Goal: Check status: Check status

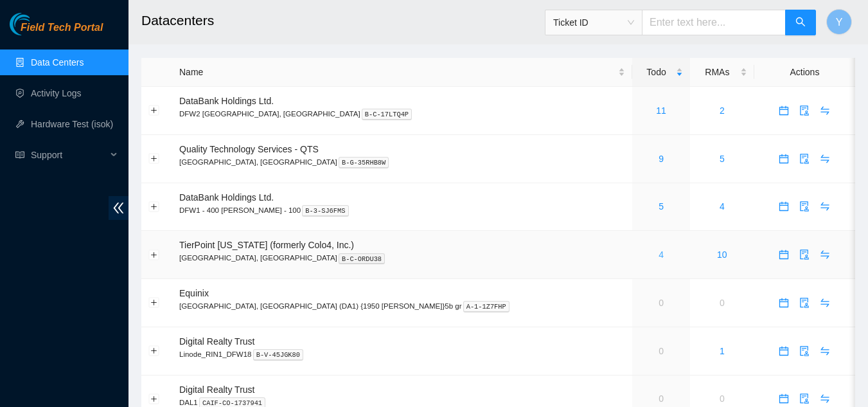
click at [659, 258] on link "4" at bounding box center [661, 254] width 5 height 10
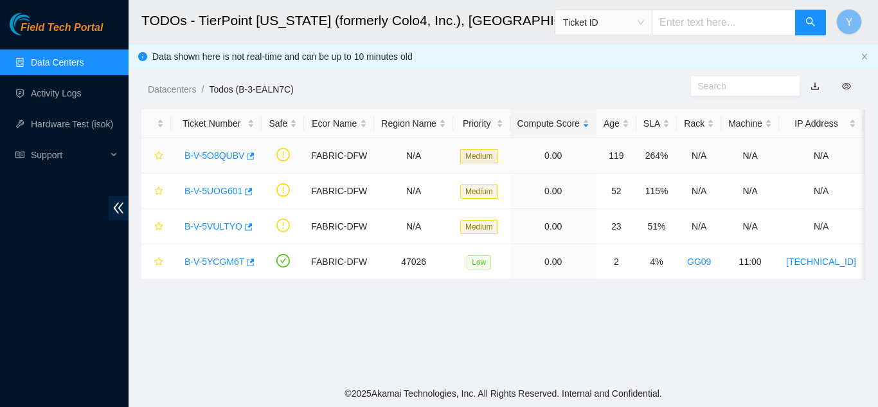
click at [214, 157] on link "B-V-5O8QUBV" at bounding box center [214, 155] width 60 height 10
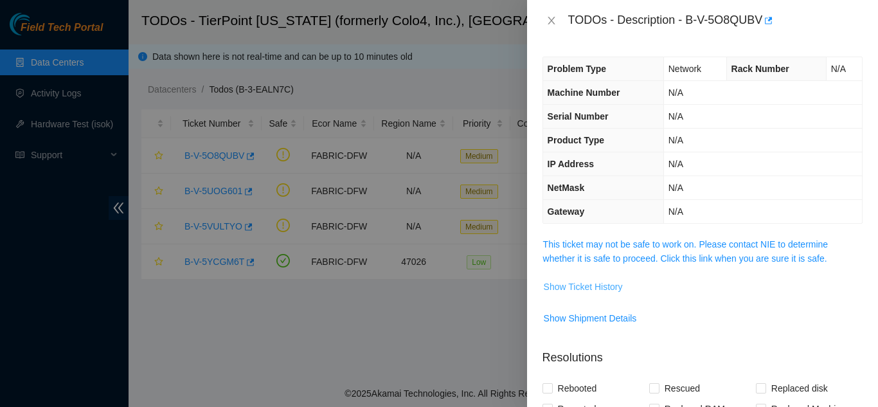
click at [569, 287] on span "Show Ticket History" at bounding box center [583, 287] width 79 height 14
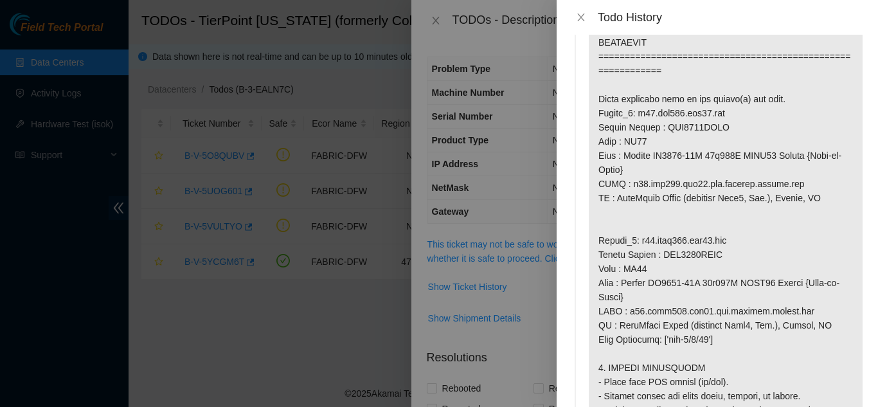
scroll to position [836, 0]
click at [580, 21] on icon "close" at bounding box center [581, 17] width 10 height 10
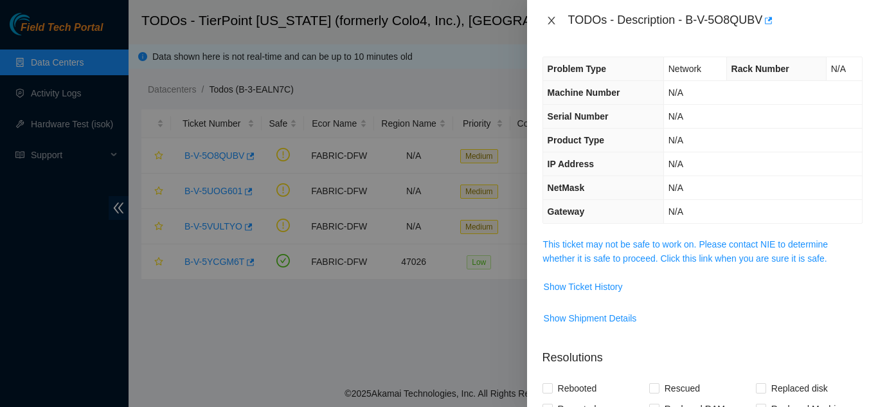
drag, startPoint x: 549, startPoint y: 19, endPoint x: 550, endPoint y: 35, distance: 16.7
click at [549, 25] on icon "close" at bounding box center [551, 20] width 10 height 10
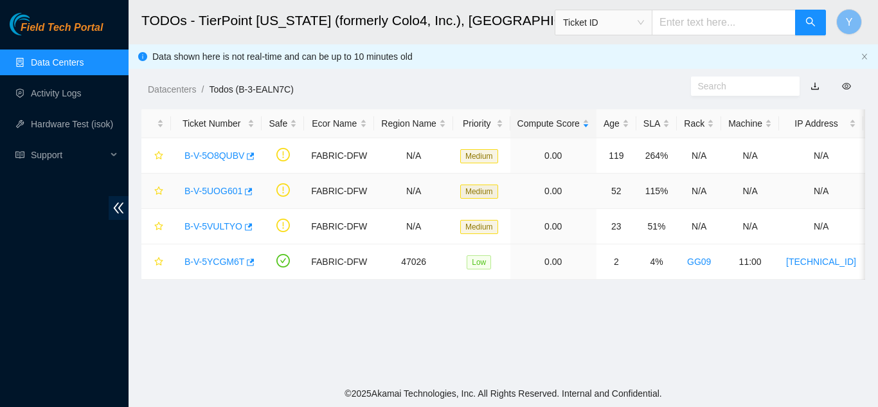
click at [219, 188] on link "B-V-5UOG601" at bounding box center [213, 191] width 58 height 10
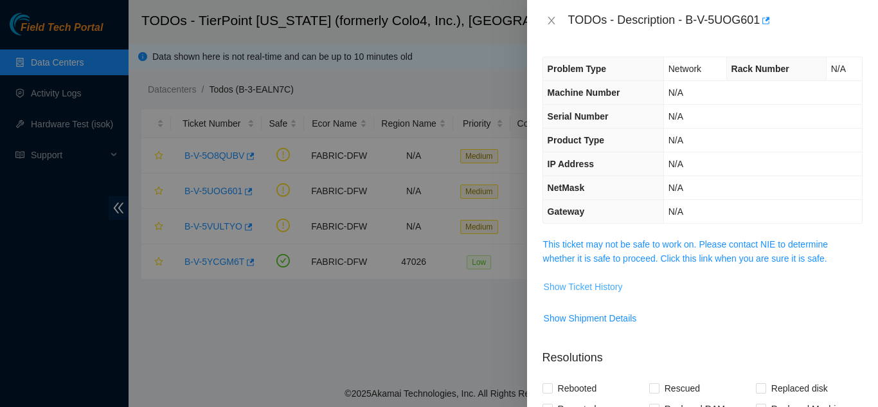
click at [578, 285] on span "Show Ticket History" at bounding box center [583, 287] width 79 height 14
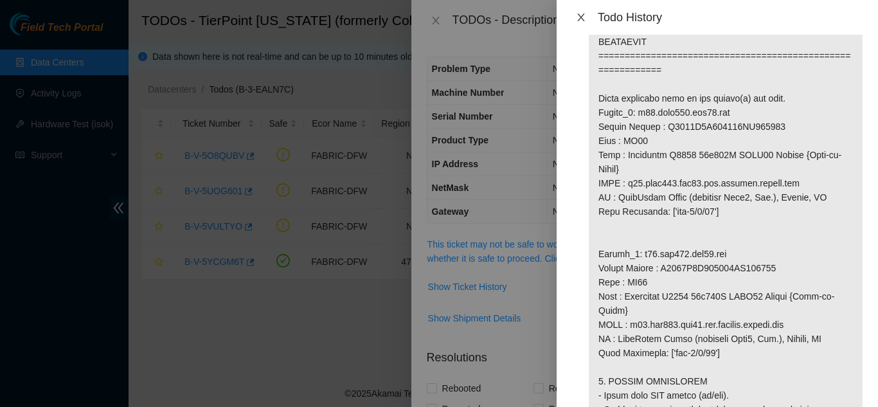
click at [578, 14] on icon "close" at bounding box center [580, 17] width 7 height 8
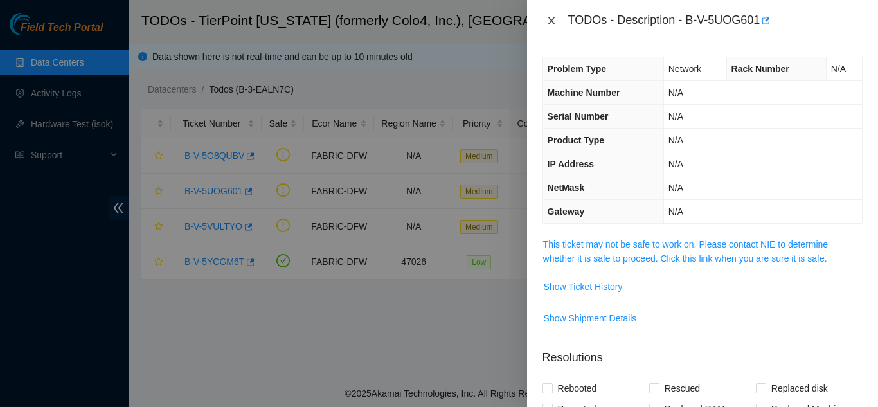
click at [550, 20] on icon "close" at bounding box center [551, 20] width 10 height 10
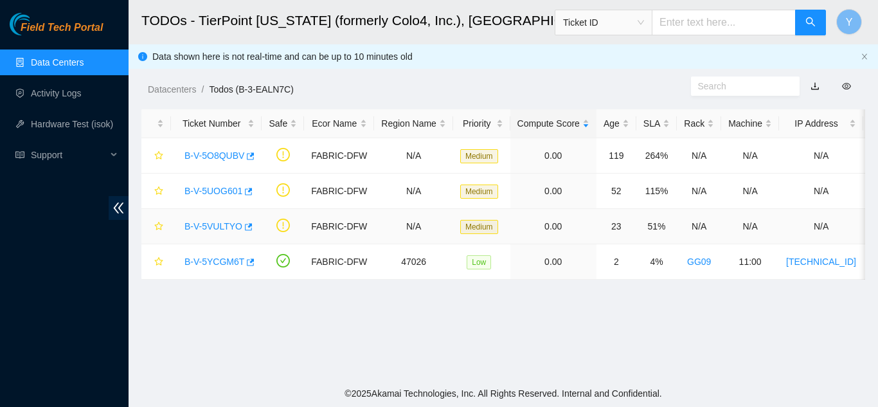
click at [201, 226] on link "B-V-5VULTYO" at bounding box center [213, 226] width 58 height 10
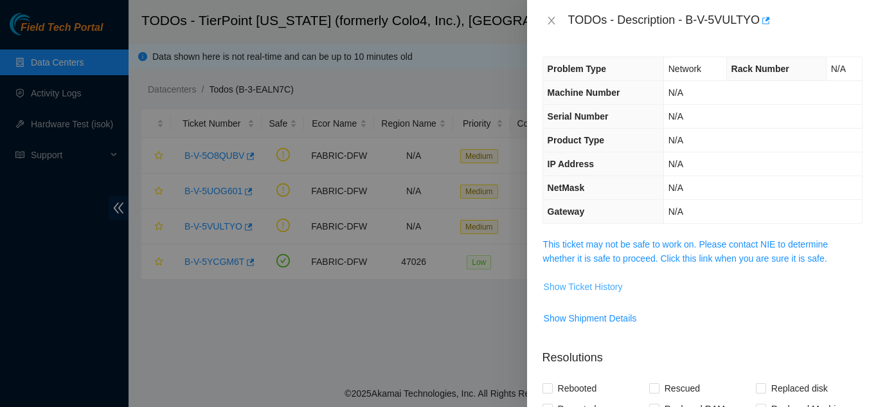
click at [564, 285] on span "Show Ticket History" at bounding box center [583, 287] width 79 height 14
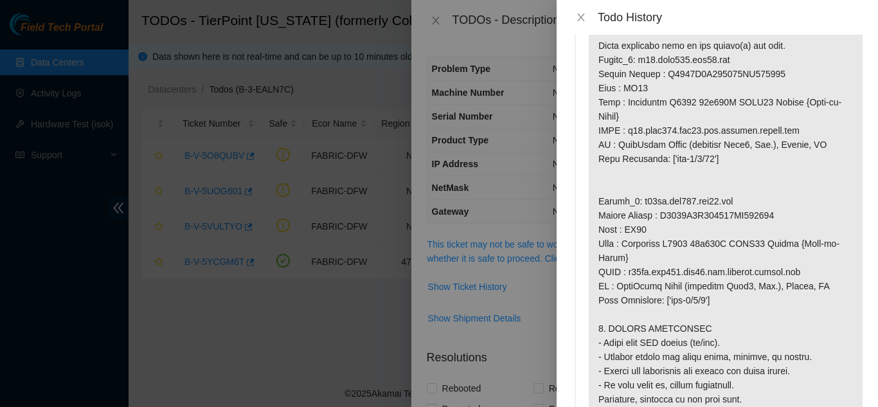
scroll to position [900, 0]
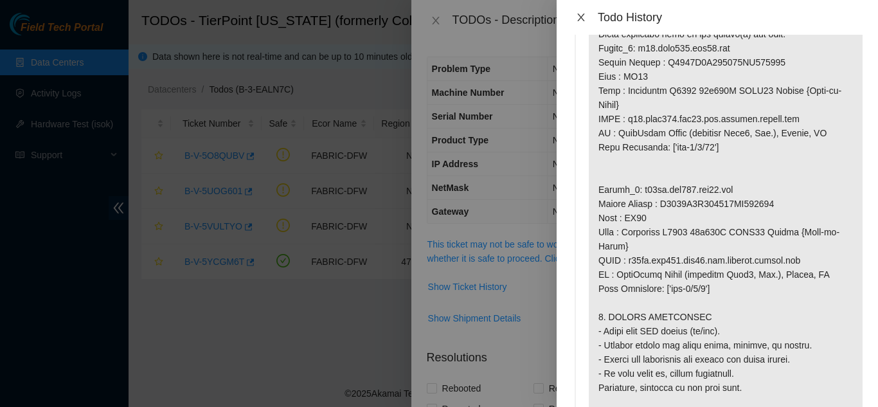
click at [585, 20] on icon "close" at bounding box center [581, 17] width 10 height 10
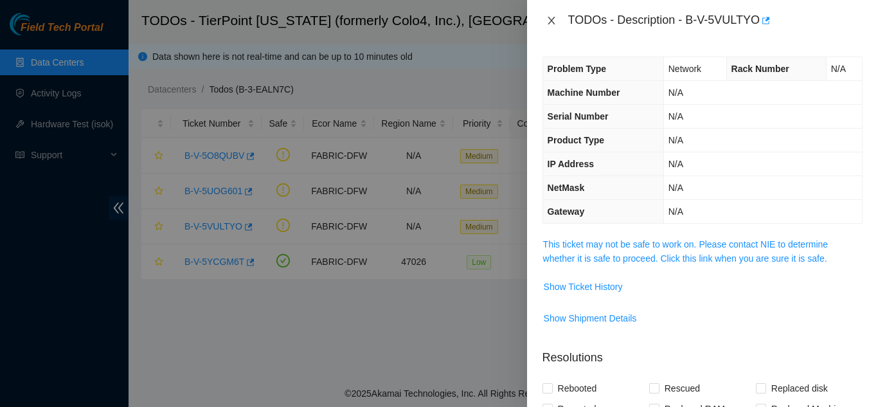
click at [554, 23] on button "Close" at bounding box center [551, 21] width 18 height 12
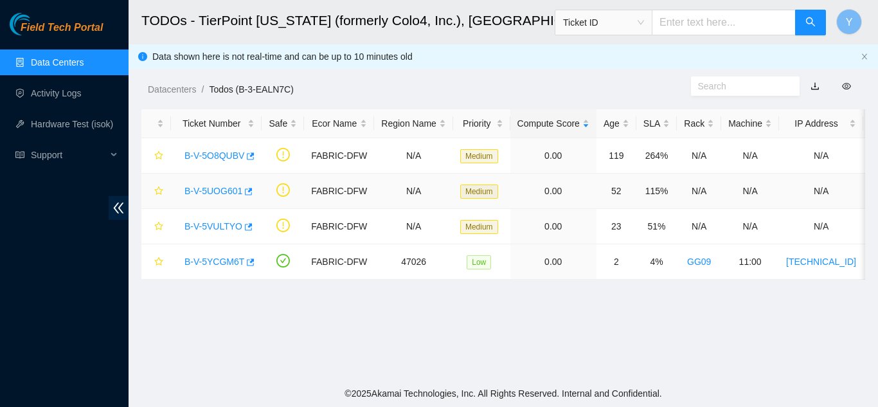
click at [213, 187] on link "B-V-5UOG601" at bounding box center [213, 191] width 58 height 10
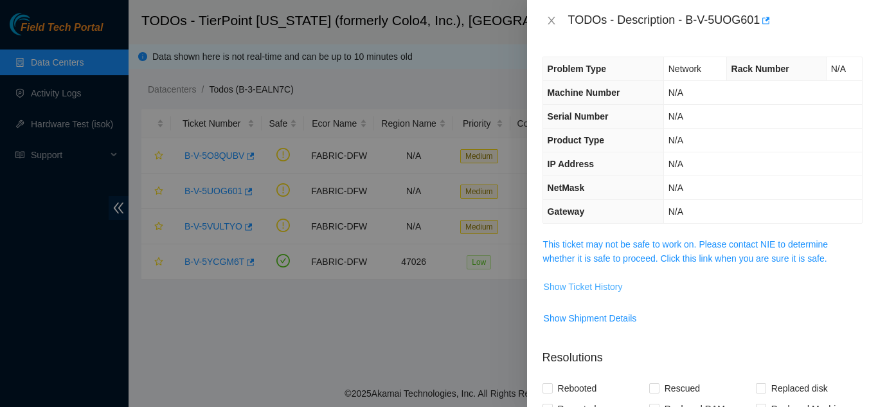
click at [571, 287] on span "Show Ticket History" at bounding box center [583, 287] width 79 height 14
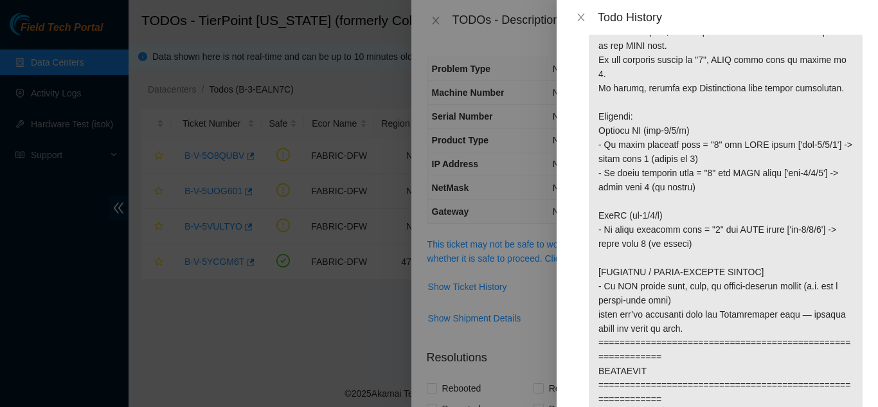
scroll to position [514, 0]
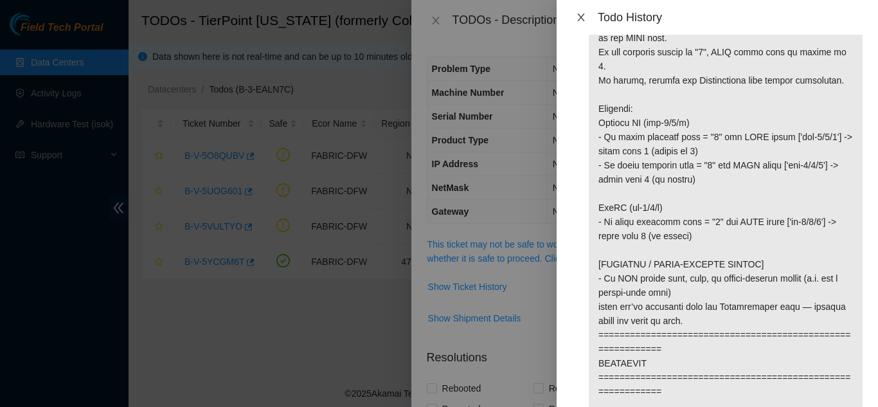
click at [577, 20] on icon "close" at bounding box center [581, 17] width 10 height 10
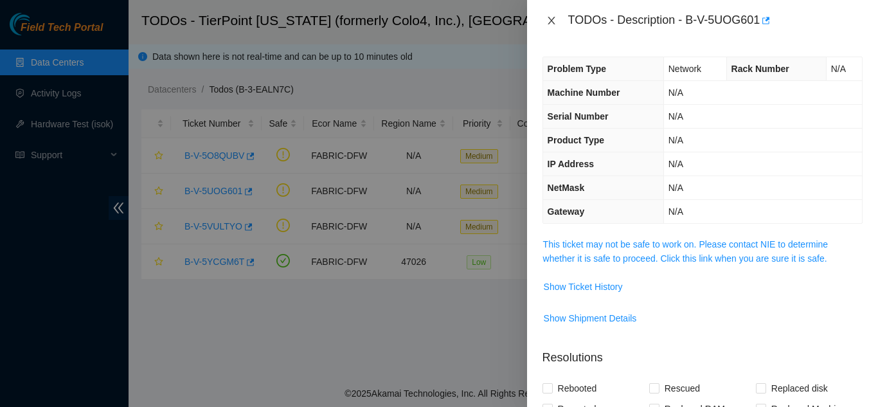
click at [548, 22] on icon "close" at bounding box center [551, 20] width 10 height 10
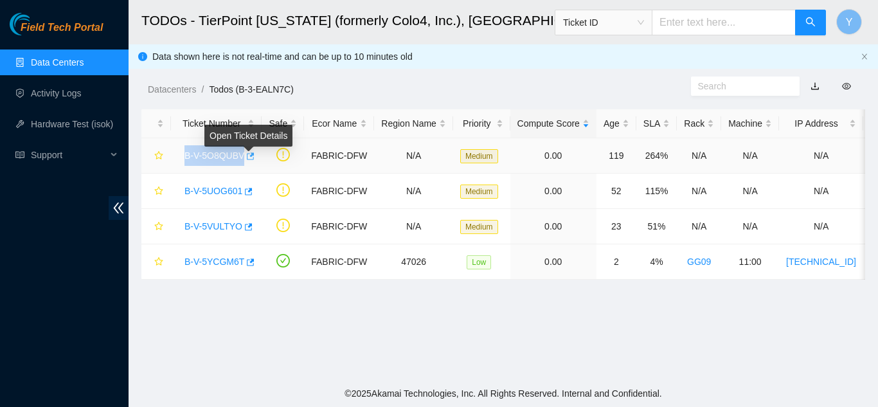
drag, startPoint x: 183, startPoint y: 156, endPoint x: 242, endPoint y: 161, distance: 59.9
click at [242, 161] on div "B-V-5O8QUBV" at bounding box center [216, 155] width 76 height 21
copy link "B-V-5O8QUBV"
click at [224, 158] on link "B-V-5O8QUBV" at bounding box center [214, 155] width 60 height 10
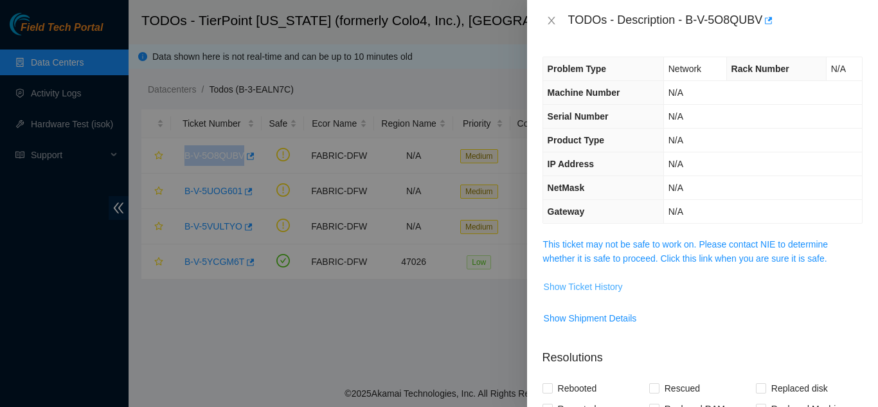
click at [590, 286] on span "Show Ticket History" at bounding box center [583, 287] width 79 height 14
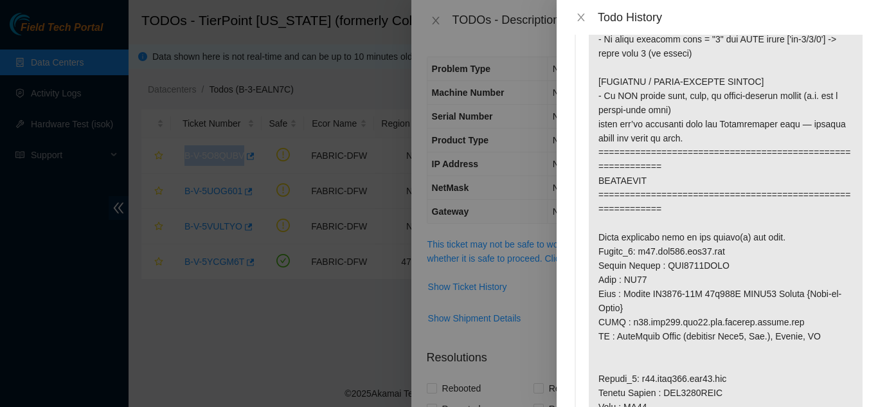
scroll to position [707, 0]
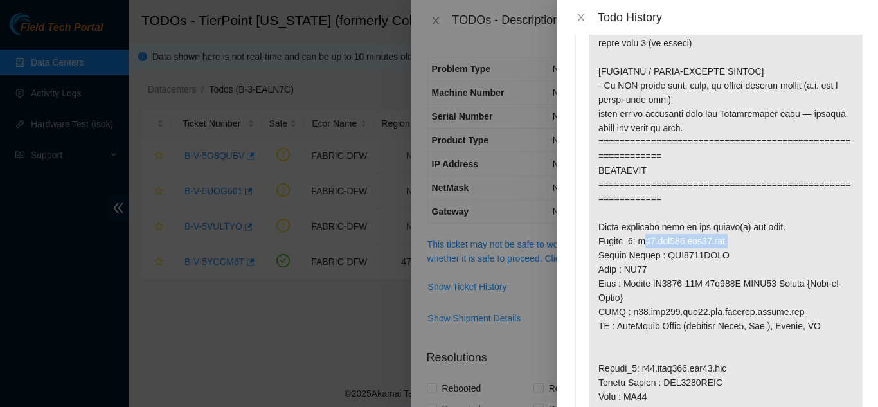
drag, startPoint x: 636, startPoint y: 241, endPoint x: 719, endPoint y: 245, distance: 82.4
click at [719, 245] on p at bounding box center [726, 255] width 274 height 1787
copy p "r05.tor102.dfw01.fab"
drag, startPoint x: 597, startPoint y: 256, endPoint x: 728, endPoint y: 257, distance: 130.5
click at [728, 257] on p at bounding box center [726, 255] width 274 height 1787
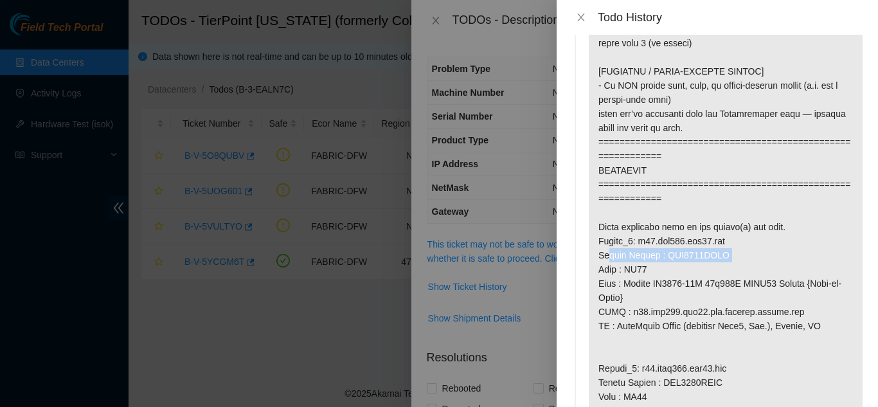
copy p "Serial Number : AAA2016AAED"
click at [577, 15] on icon "close" at bounding box center [581, 17] width 10 height 10
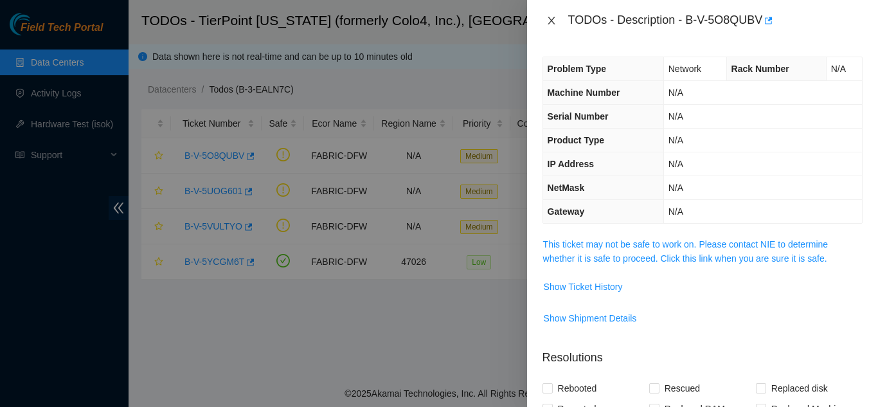
click at [551, 19] on icon "close" at bounding box center [551, 20] width 10 height 10
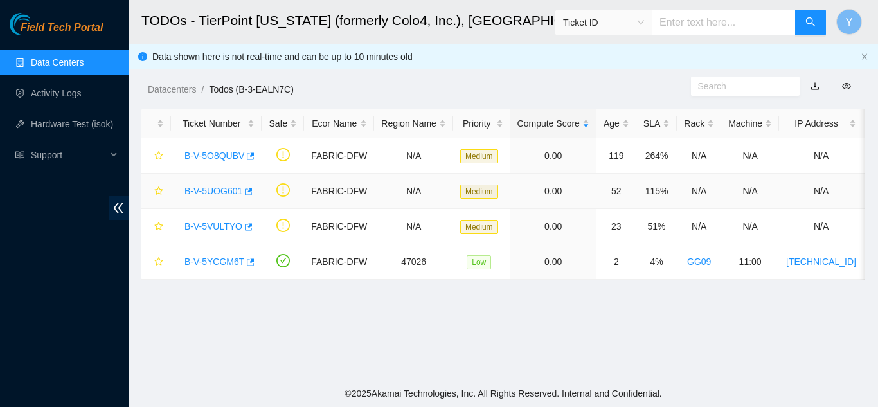
click at [213, 190] on link "B-V-5UOG601" at bounding box center [213, 191] width 58 height 10
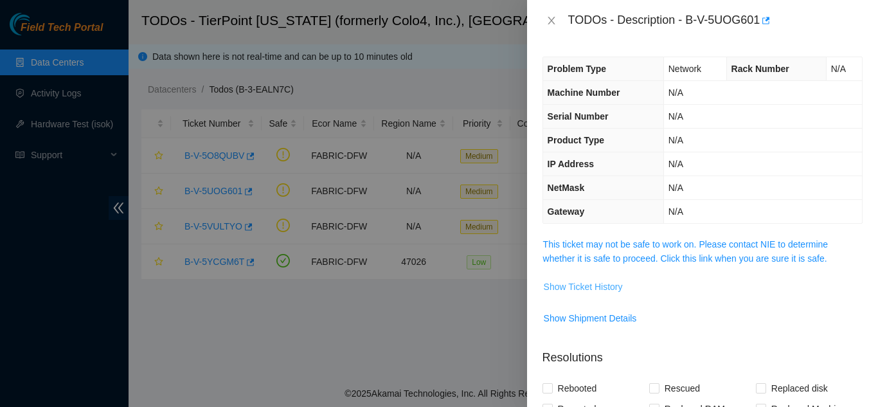
click at [573, 287] on span "Show Ticket History" at bounding box center [583, 287] width 79 height 14
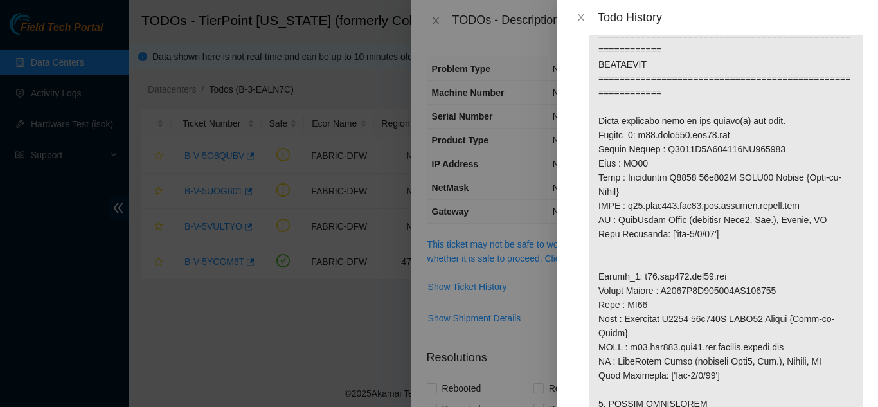
scroll to position [836, 0]
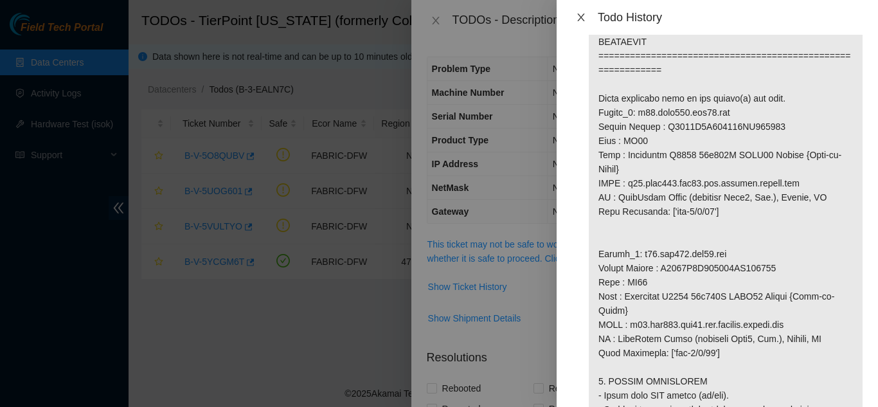
click at [582, 18] on icon "close" at bounding box center [580, 17] width 7 height 8
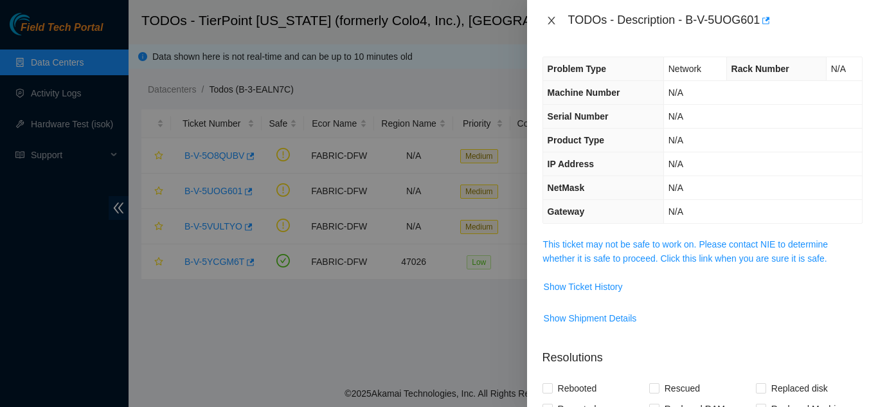
click at [553, 23] on icon "close" at bounding box center [551, 21] width 7 height 8
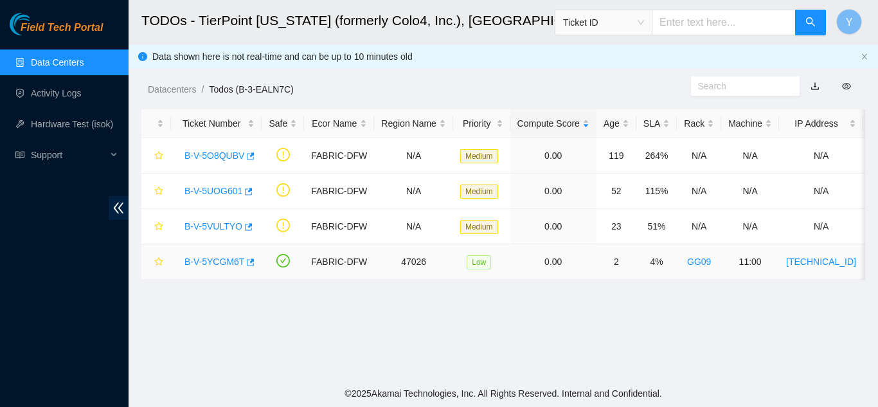
click at [218, 260] on link "B-V-5YCGM6T" at bounding box center [214, 261] width 60 height 10
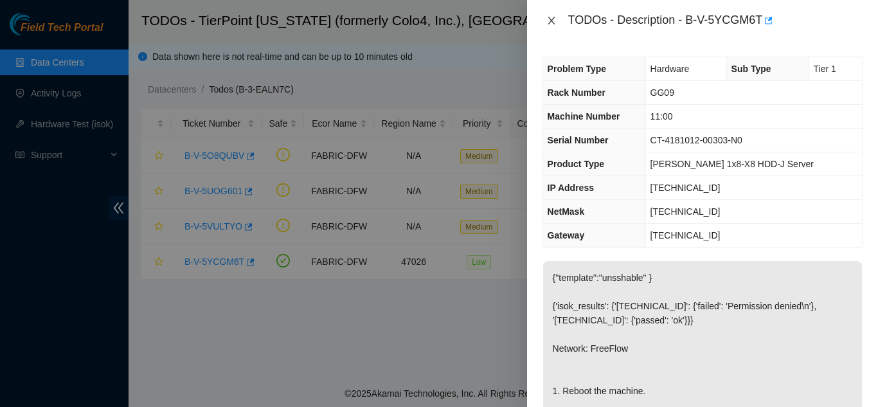
click at [553, 24] on icon "close" at bounding box center [551, 20] width 10 height 10
